Goal: Task Accomplishment & Management: Use online tool/utility

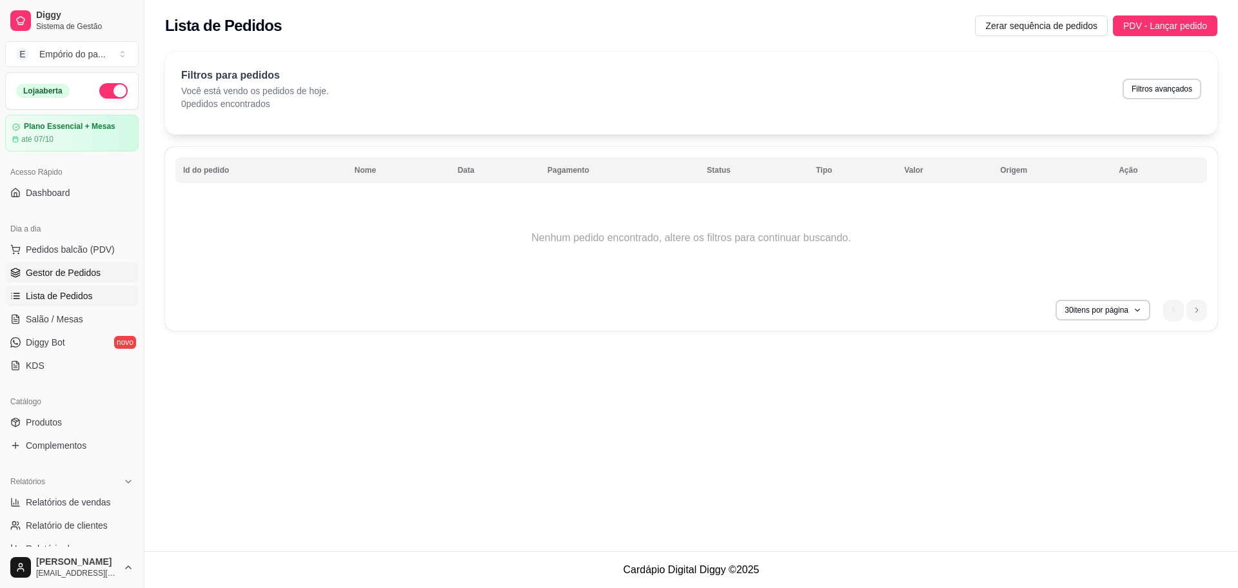
click at [73, 264] on link "Gestor de Pedidos" at bounding box center [72, 273] width 134 height 21
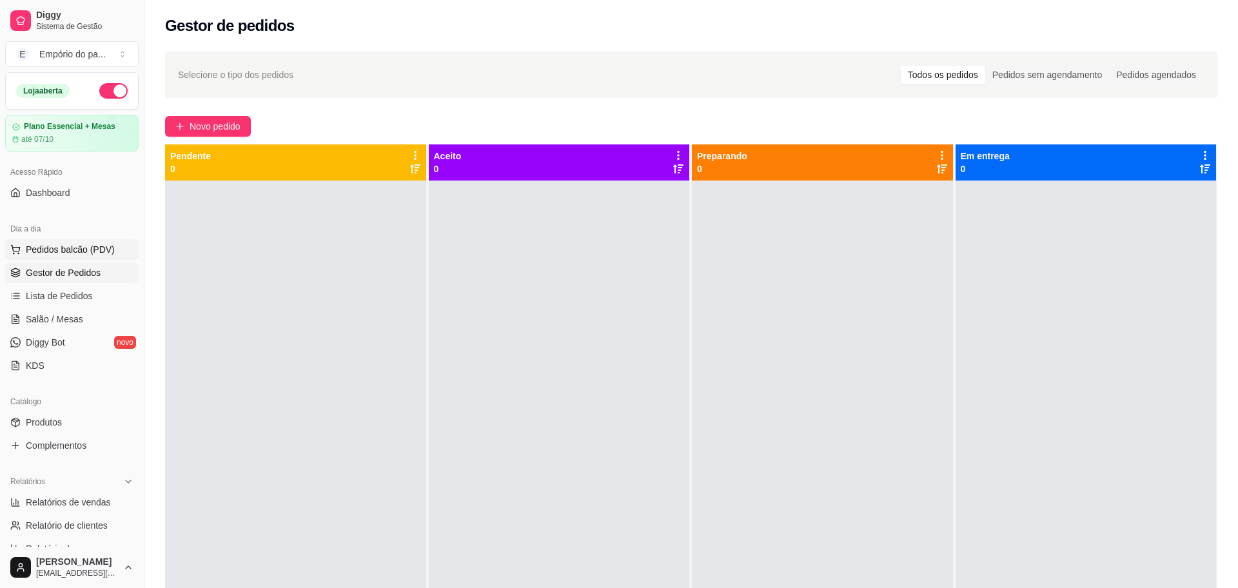
click at [89, 246] on span "Pedidos balcão (PDV)" at bounding box center [70, 249] width 89 height 13
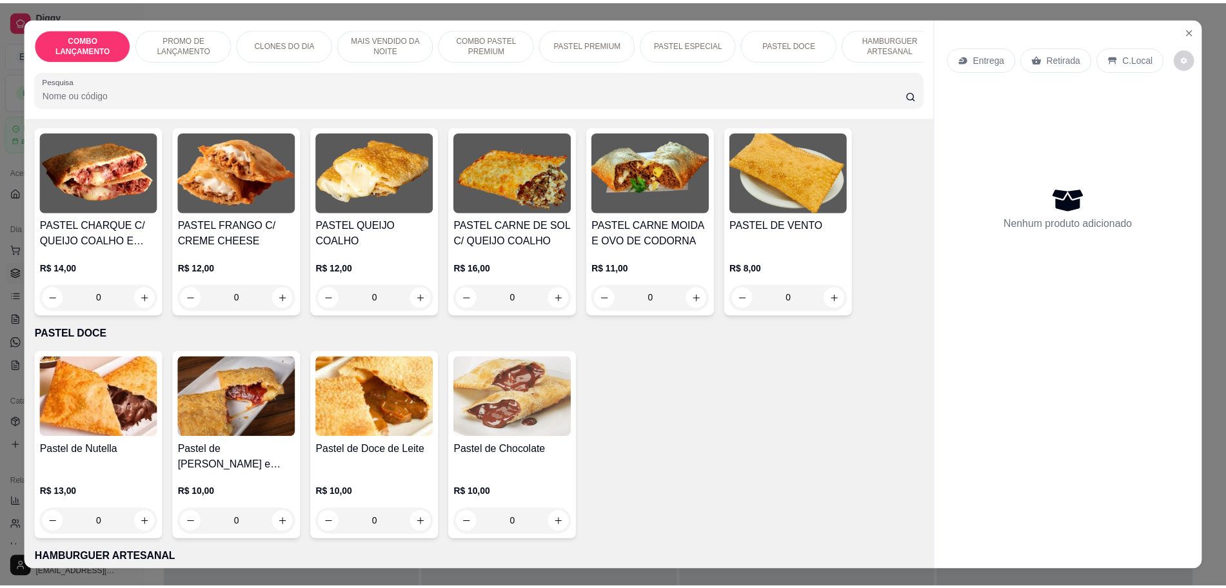
scroll to position [2338, 0]
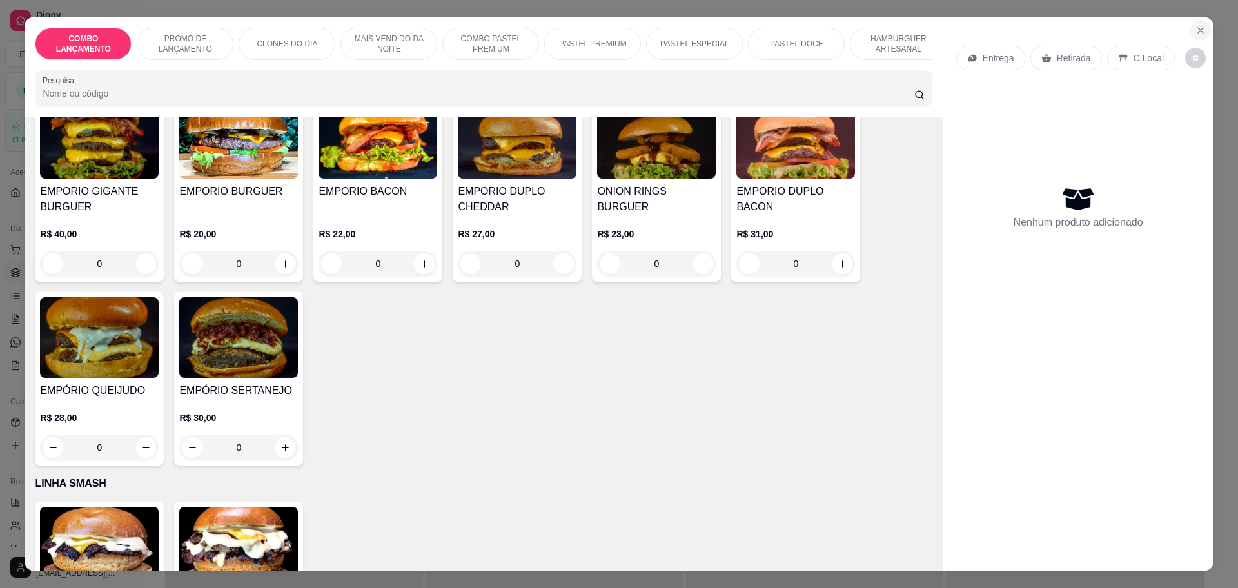
click at [1196, 30] on icon "Close" at bounding box center [1201, 30] width 10 height 10
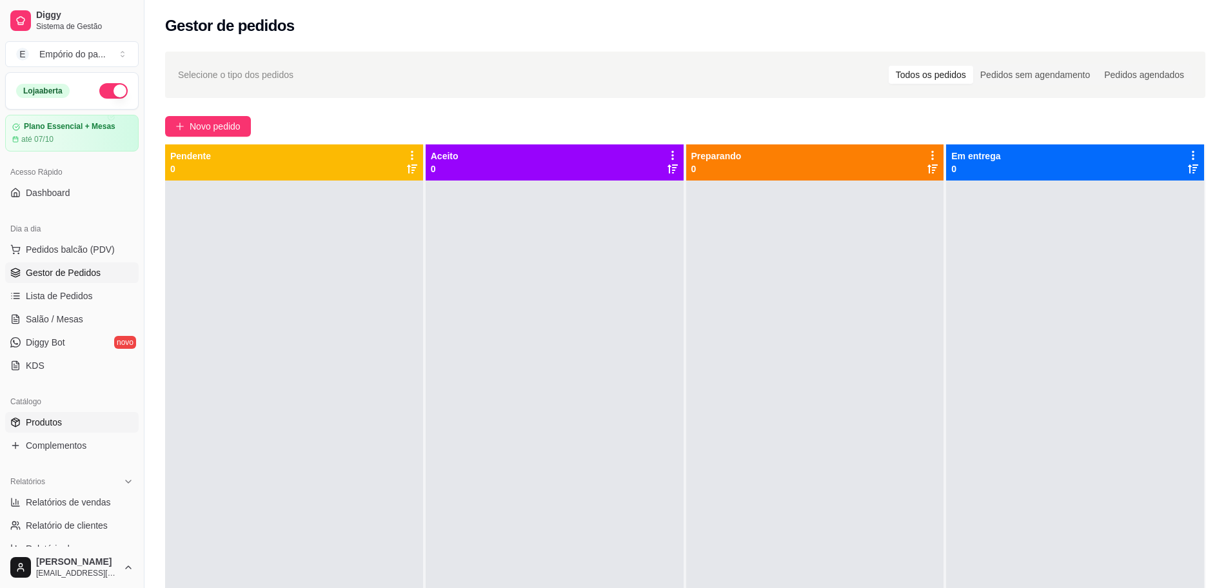
click at [49, 427] on span "Produtos" at bounding box center [44, 422] width 36 height 13
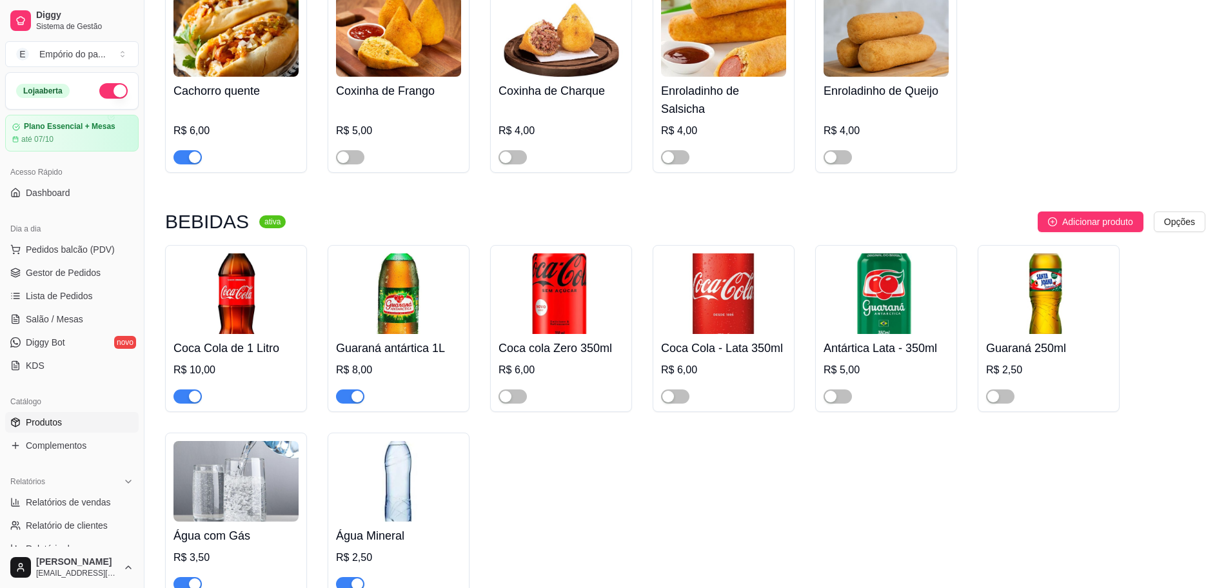
scroll to position [5357, 0]
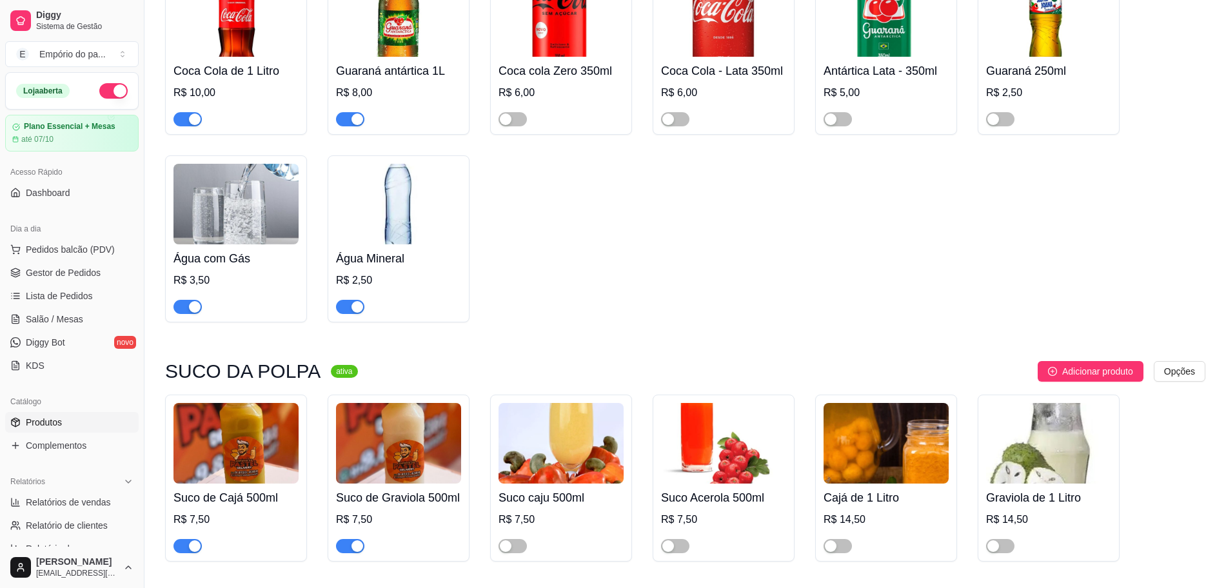
click at [346, 539] on span "button" at bounding box center [350, 546] width 28 height 14
click at [76, 281] on link "Gestor de Pedidos" at bounding box center [72, 273] width 134 height 21
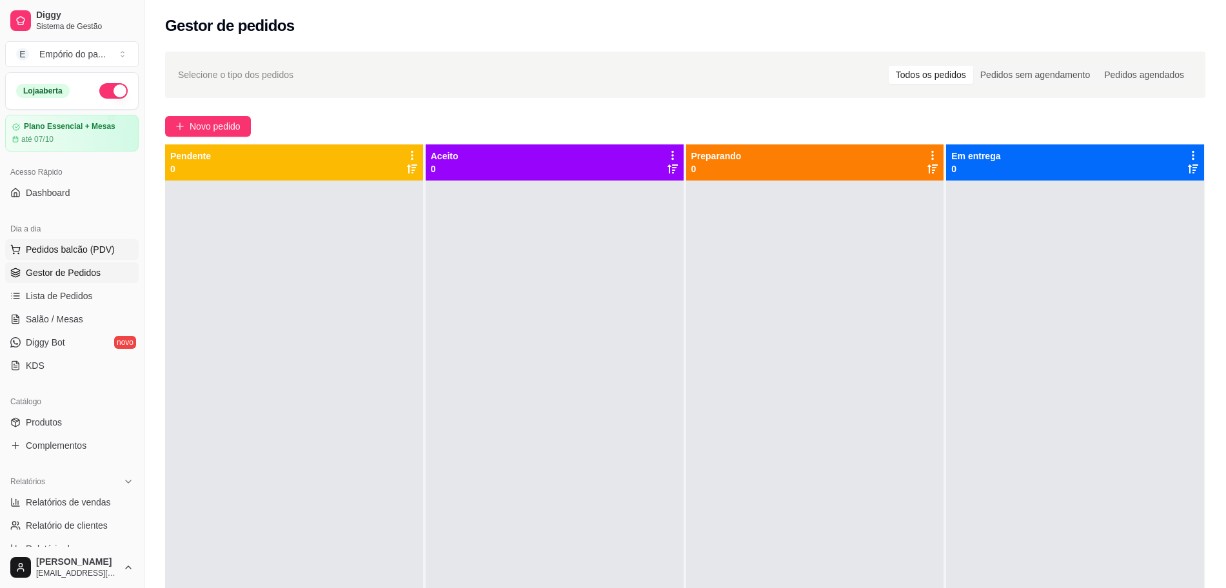
click at [87, 253] on span "Pedidos balcão (PDV)" at bounding box center [70, 249] width 89 height 13
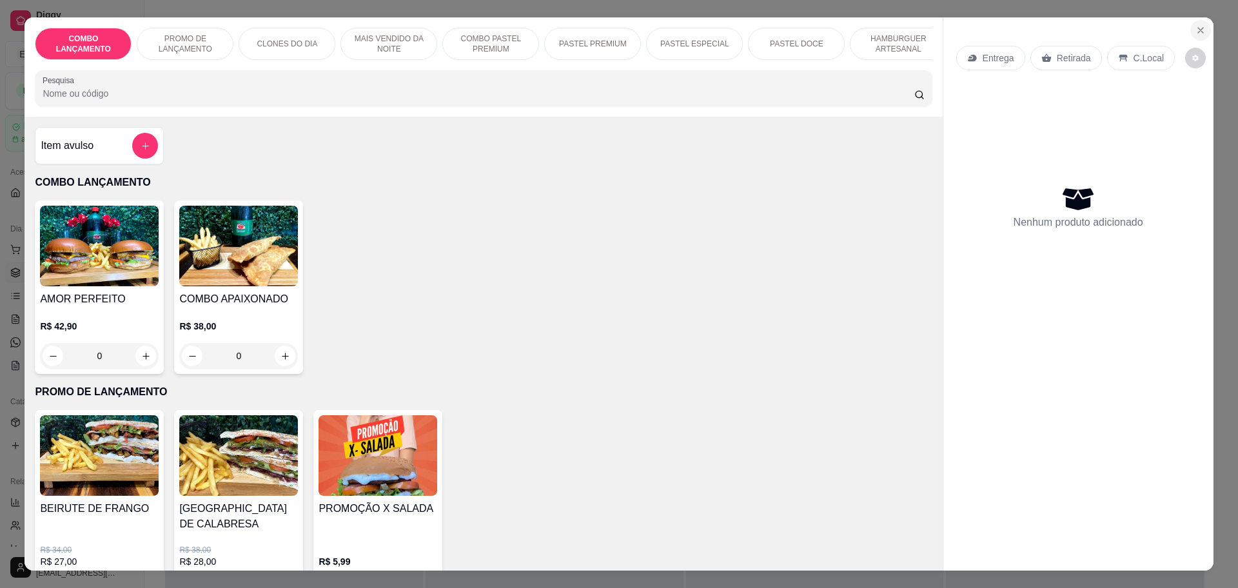
click at [1198, 31] on icon "Close" at bounding box center [1200, 30] width 5 height 5
